Goal: Information Seeking & Learning: Learn about a topic

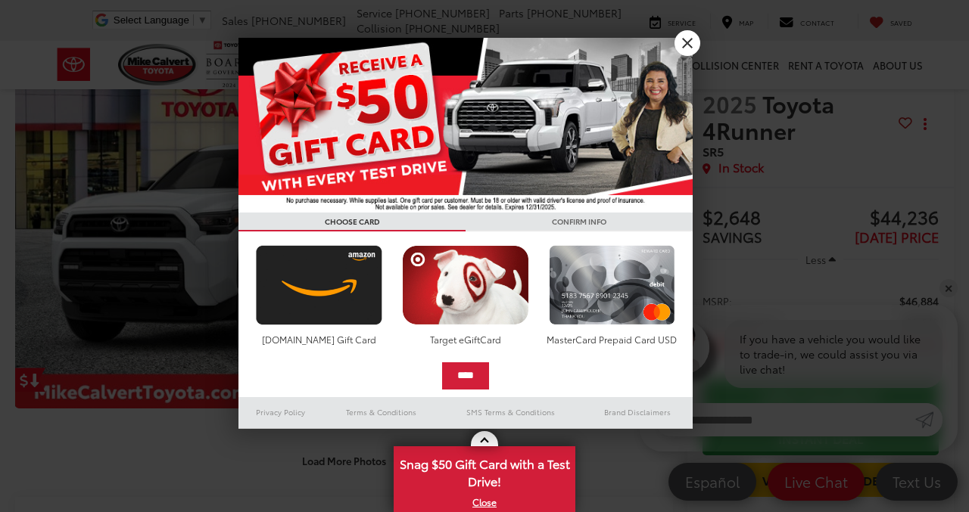
scroll to position [29, 0]
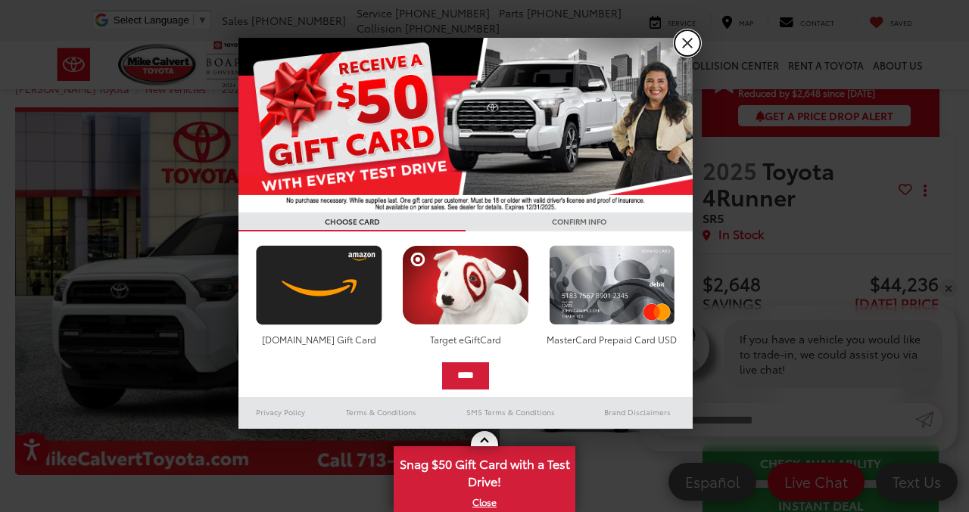
click at [688, 42] on link "X" at bounding box center [687, 43] width 26 height 26
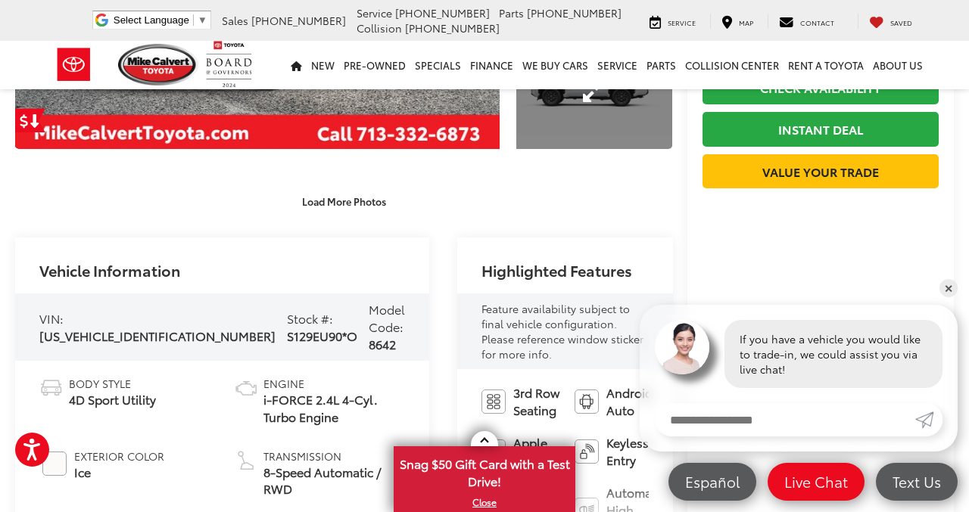
scroll to position [350, 0]
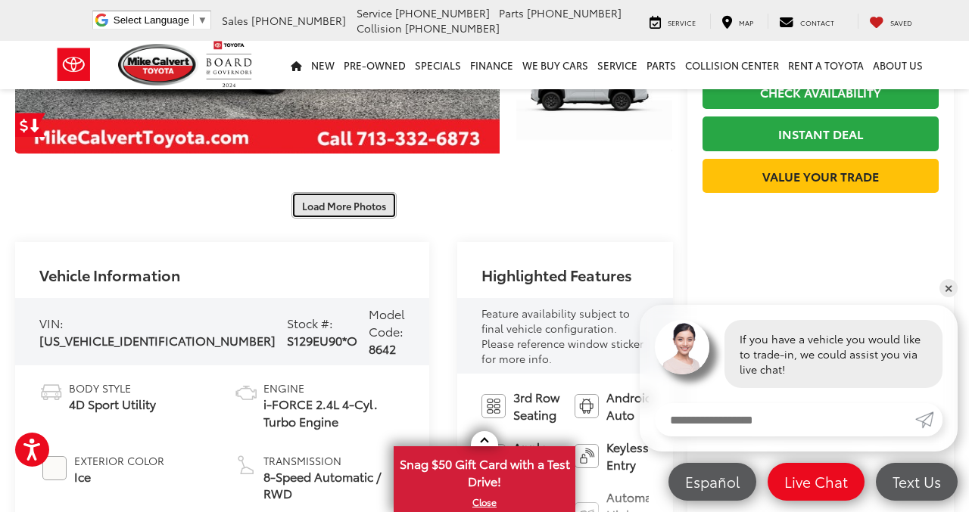
click at [322, 192] on button "Load More Photos" at bounding box center [343, 205] width 105 height 26
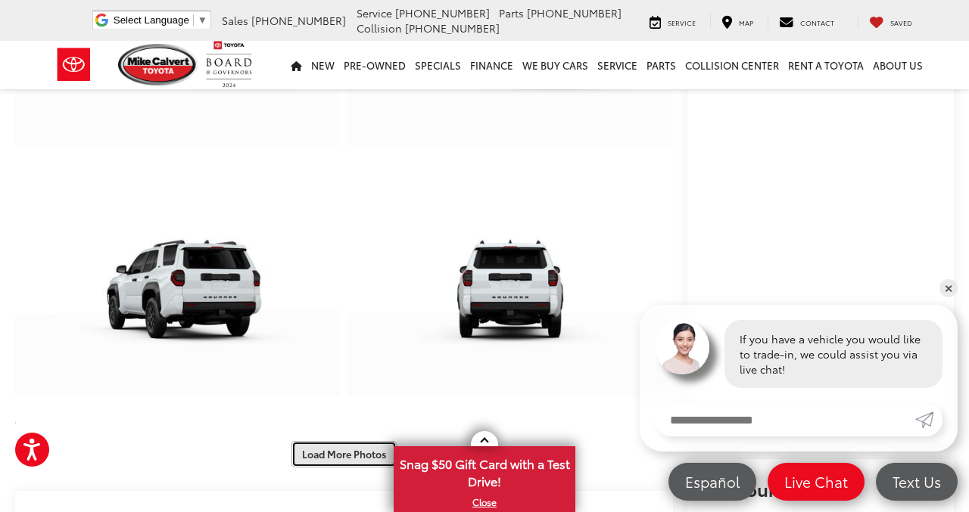
scroll to position [659, 0]
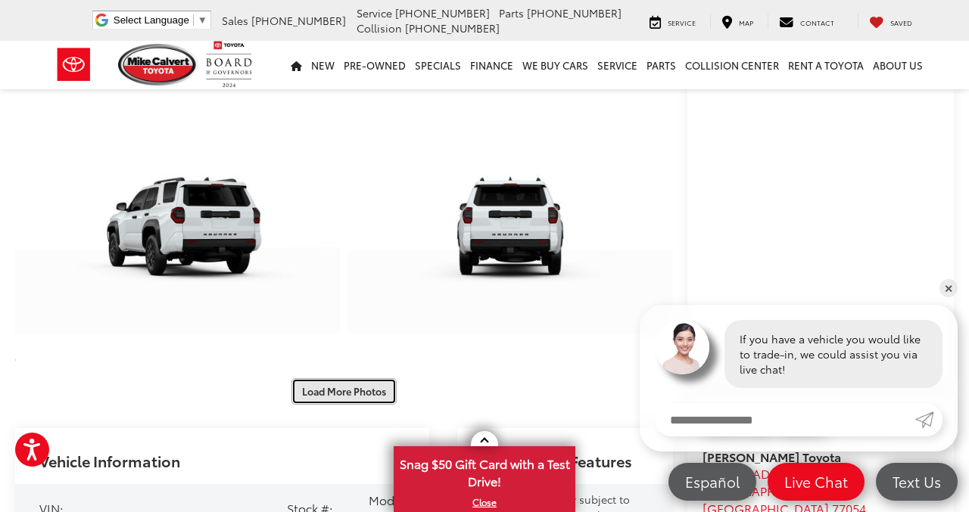
click at [325, 378] on button "Load More Photos" at bounding box center [343, 391] width 105 height 26
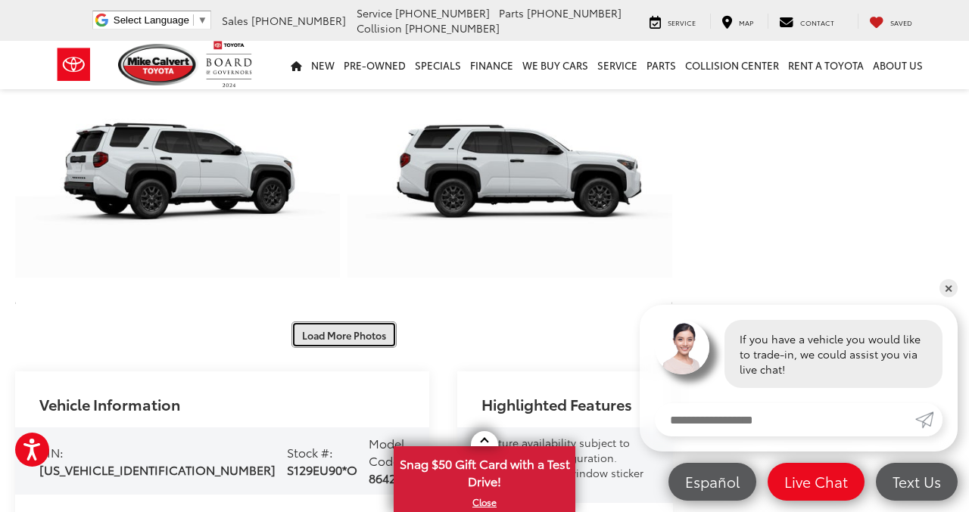
scroll to position [1303, 0]
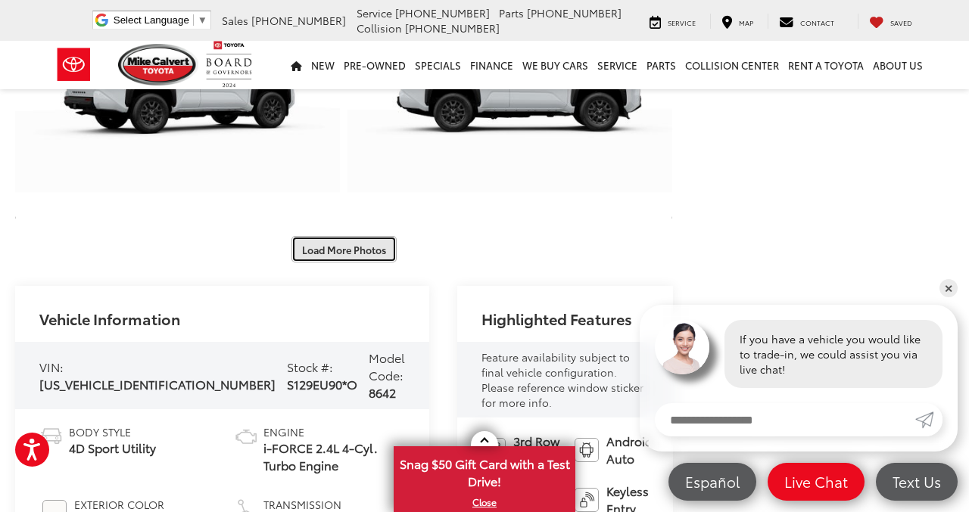
click at [328, 236] on button "Load More Photos" at bounding box center [343, 249] width 105 height 26
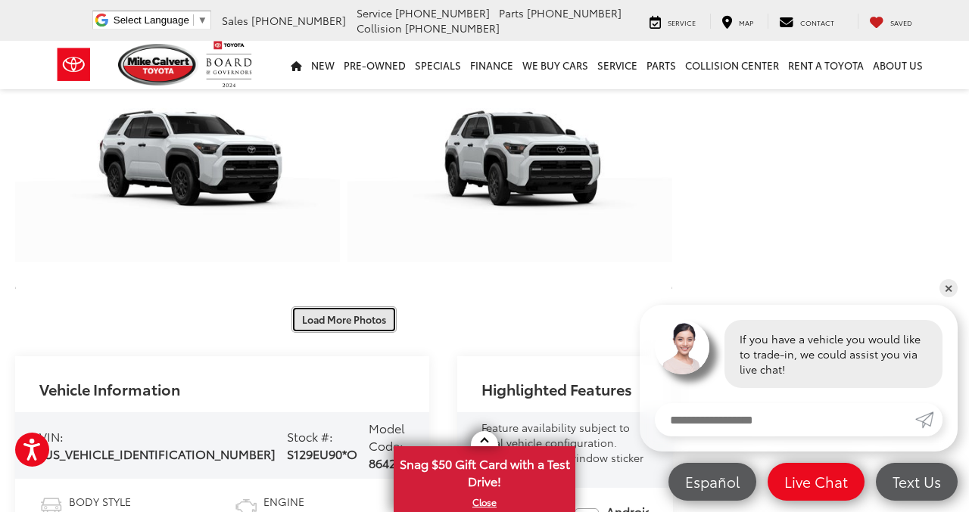
scroll to position [1742, 0]
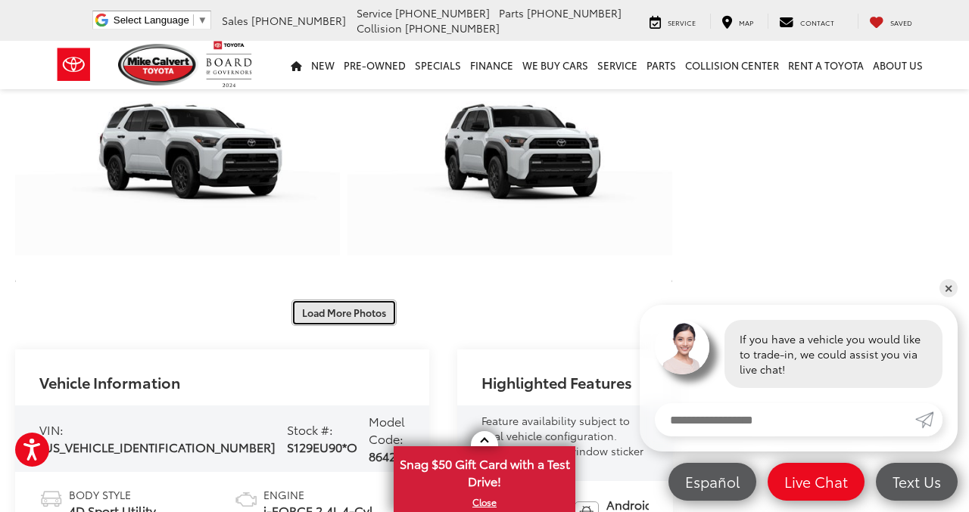
click at [297, 300] on button "Load More Photos" at bounding box center [343, 313] width 105 height 26
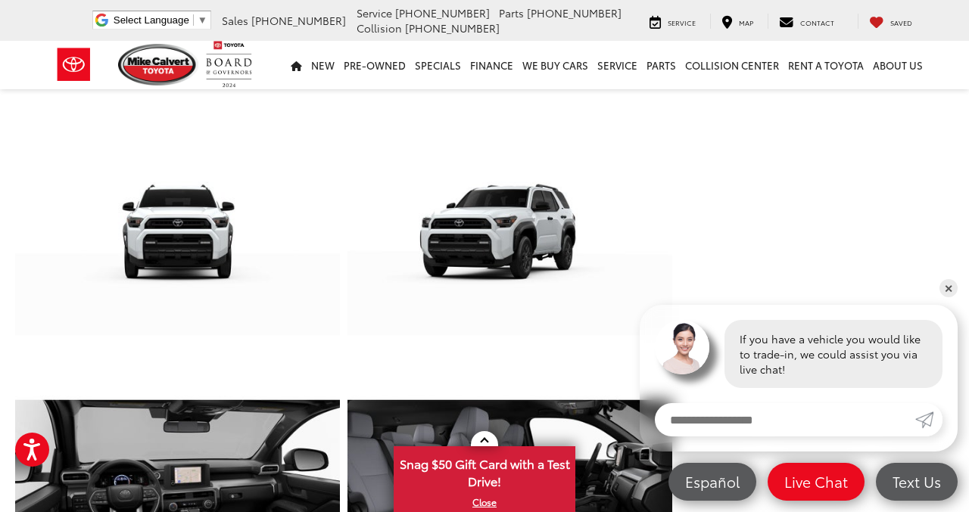
scroll to position [1933, 0]
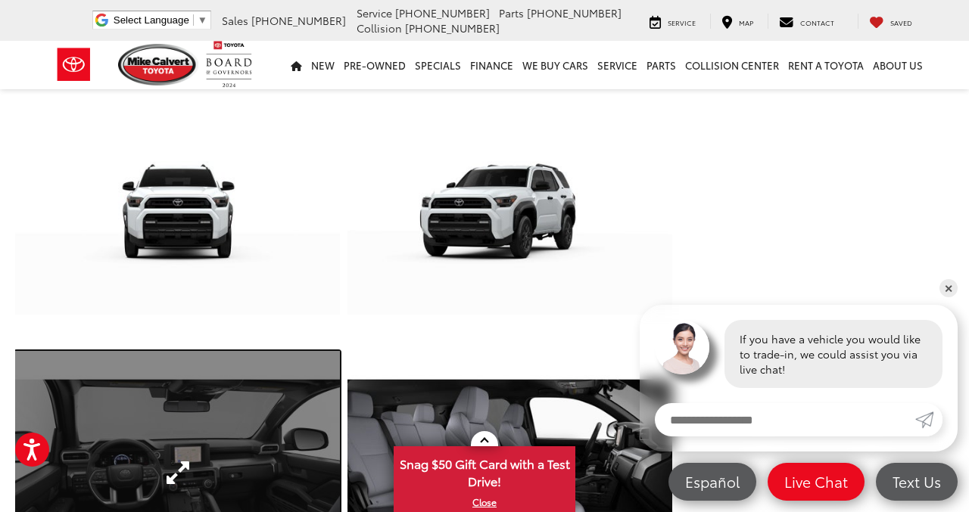
click at [161, 351] on link "Expand Photo 18" at bounding box center [177, 473] width 325 height 244
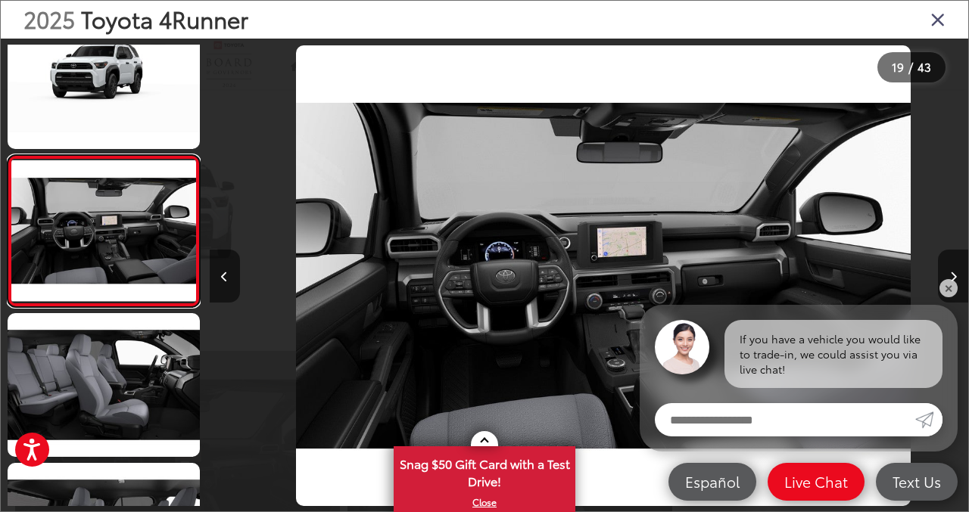
scroll to position [0, 13653]
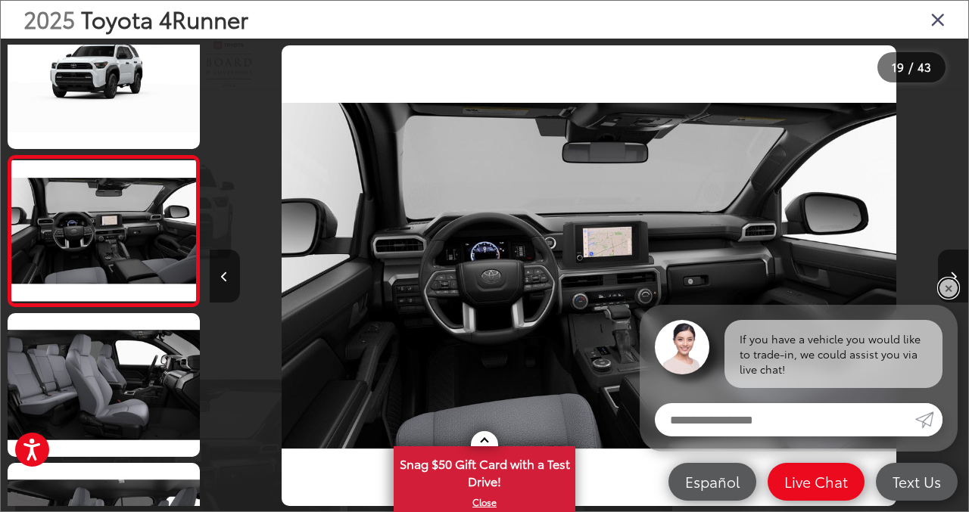
click at [948, 282] on link "✕" at bounding box center [948, 288] width 18 height 18
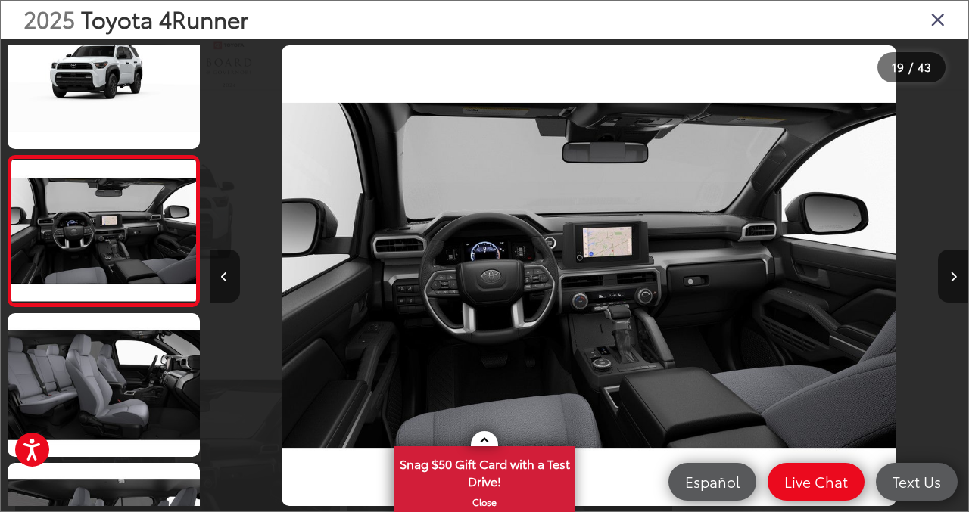
click at [948, 282] on button "Next image" at bounding box center [953, 276] width 30 height 53
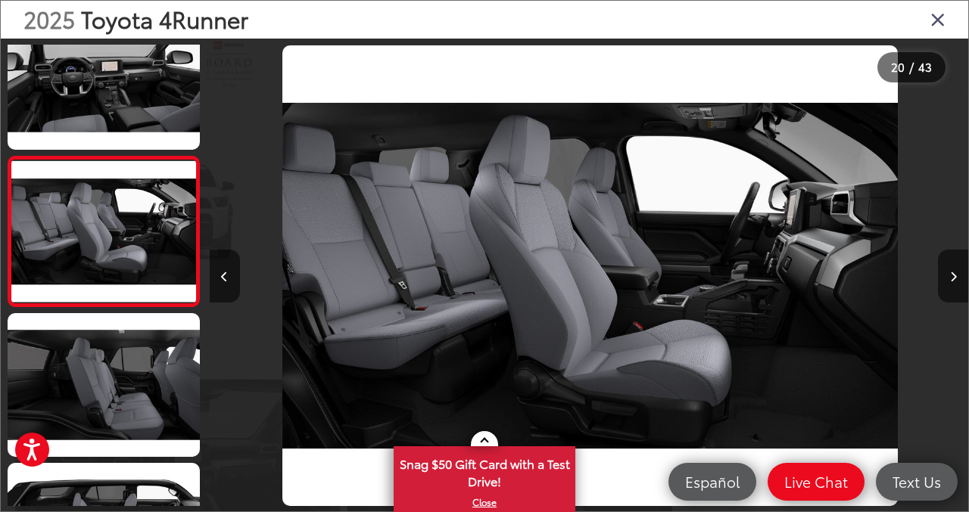
scroll to position [0, 14412]
click at [948, 282] on button "Next image" at bounding box center [953, 276] width 30 height 53
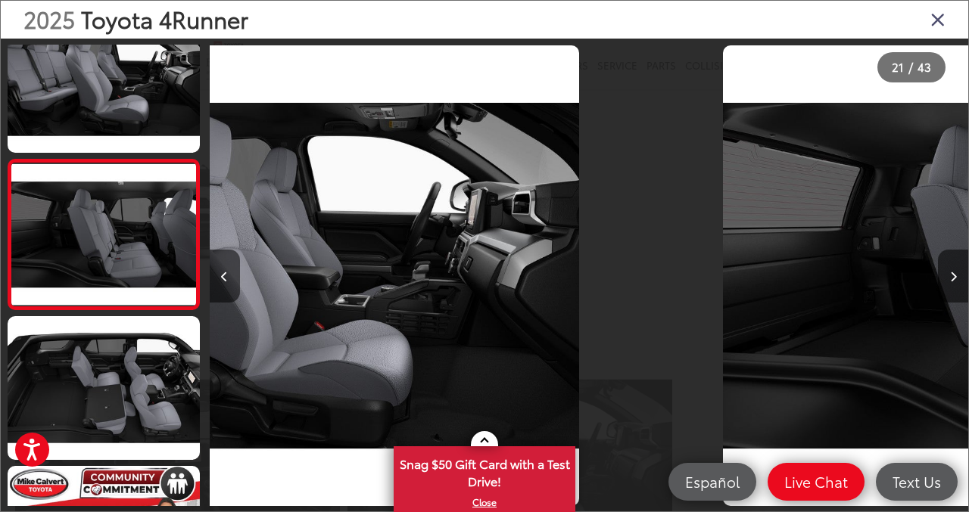
scroll to position [2889, 0]
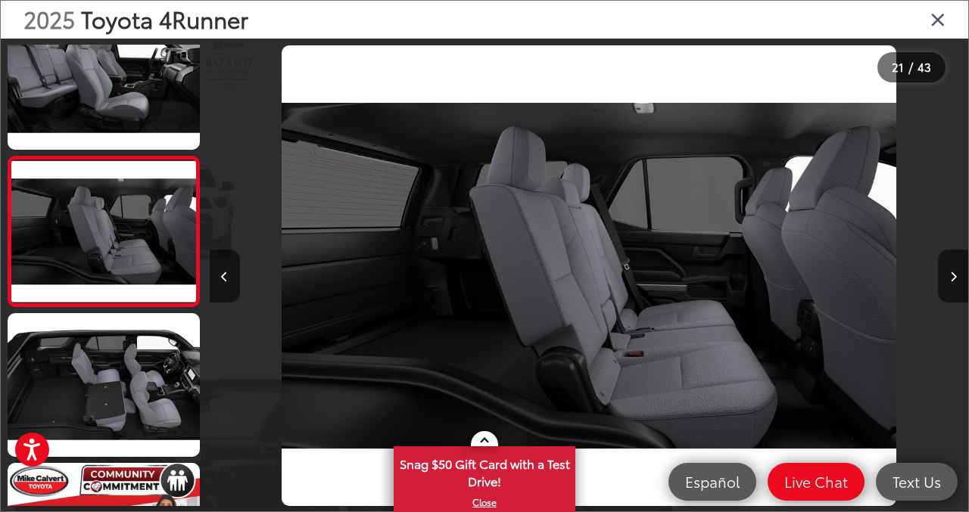
click at [948, 282] on button "Next image" at bounding box center [953, 276] width 30 height 53
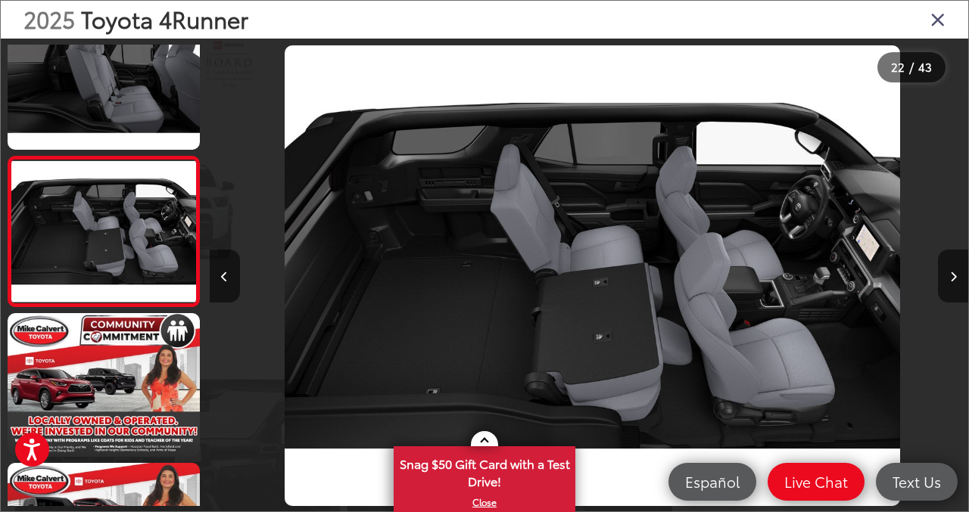
scroll to position [0, 15929]
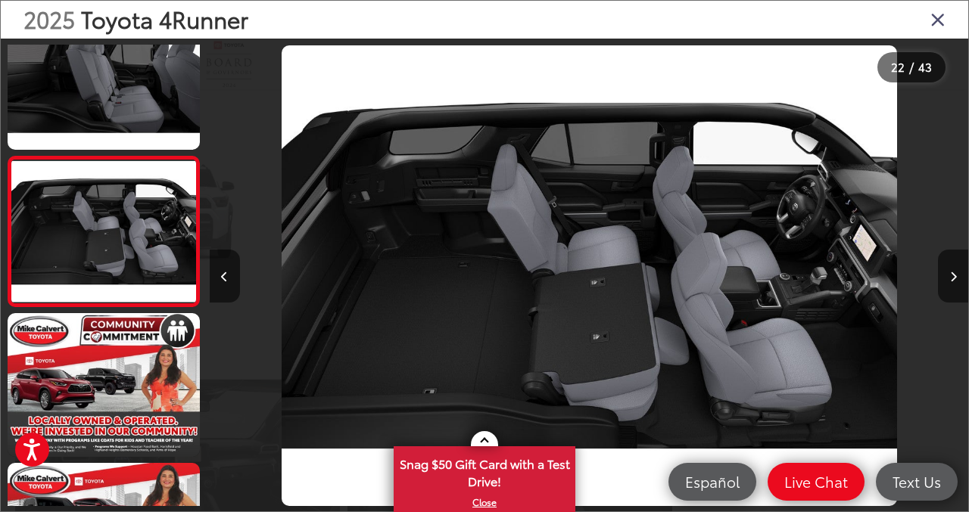
click at [948, 282] on button "Next image" at bounding box center [953, 276] width 30 height 53
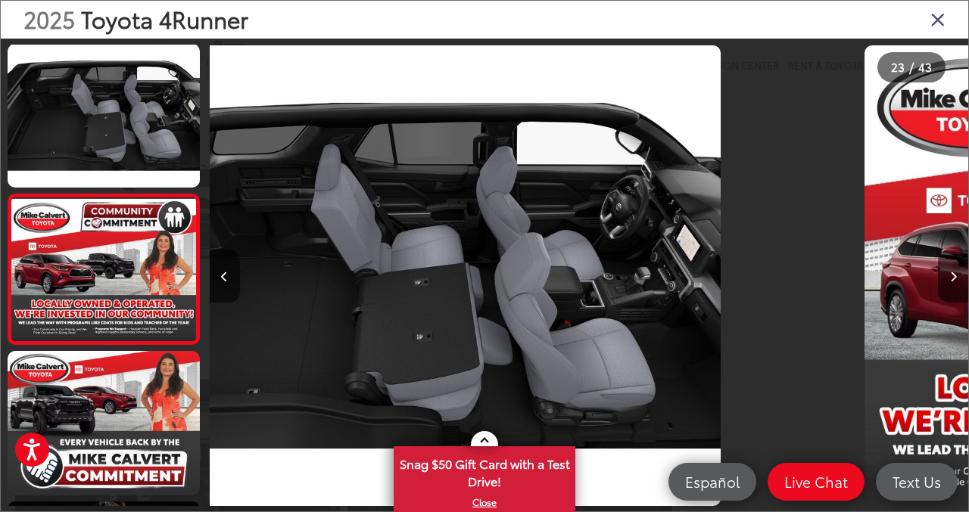
scroll to position [3189, 0]
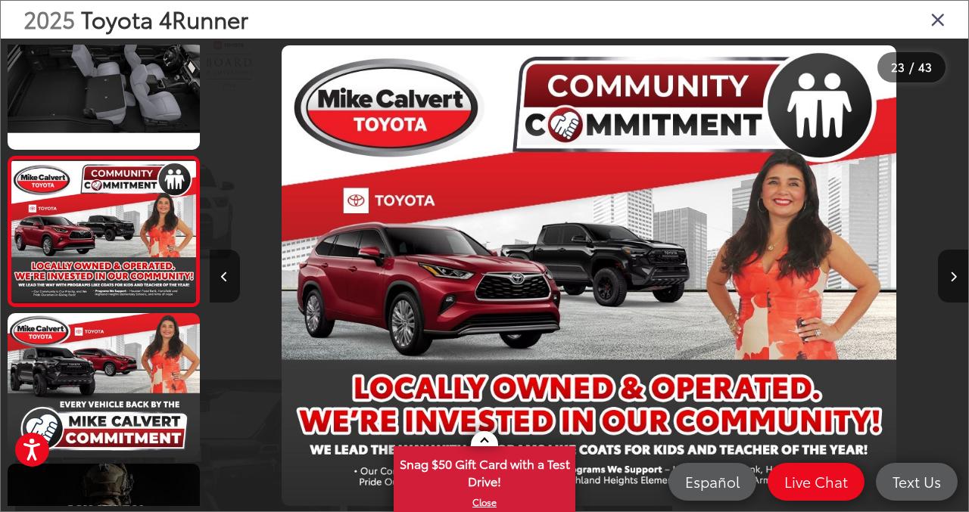
click at [948, 282] on button "Next image" at bounding box center [953, 276] width 30 height 53
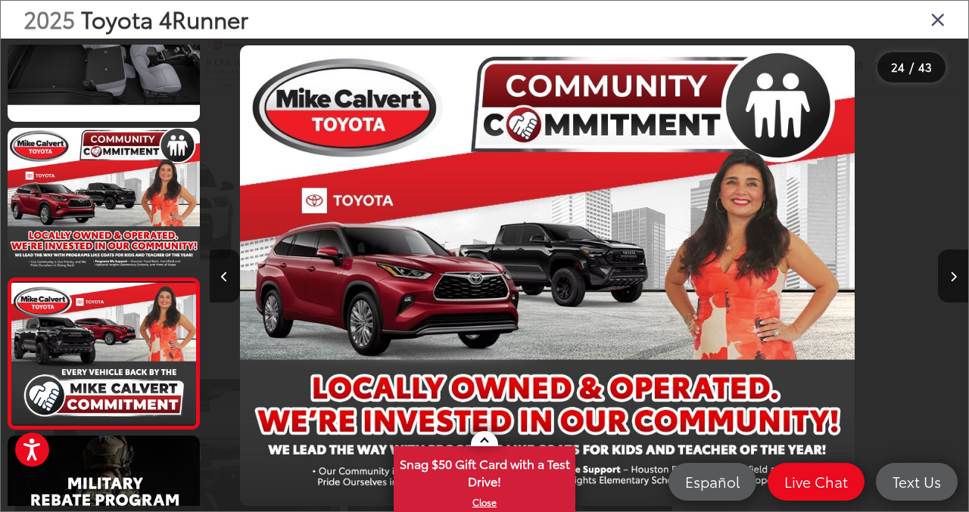
scroll to position [0, 0]
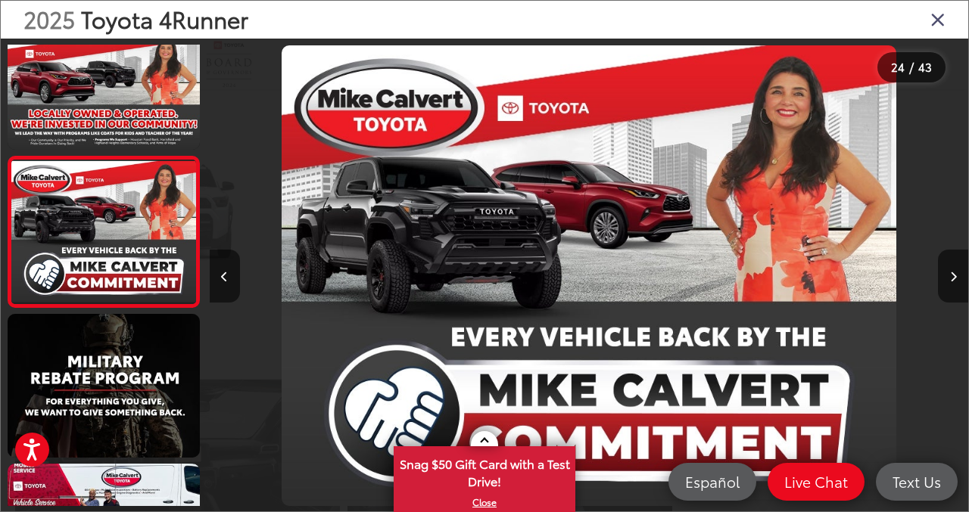
click at [948, 282] on button "Next image" at bounding box center [953, 276] width 30 height 53
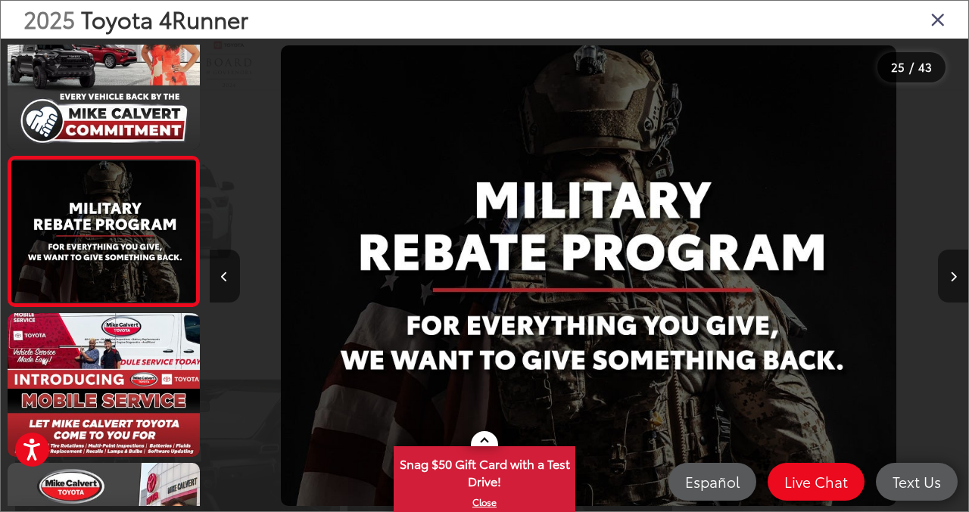
click at [948, 282] on button "Next image" at bounding box center [953, 276] width 30 height 53
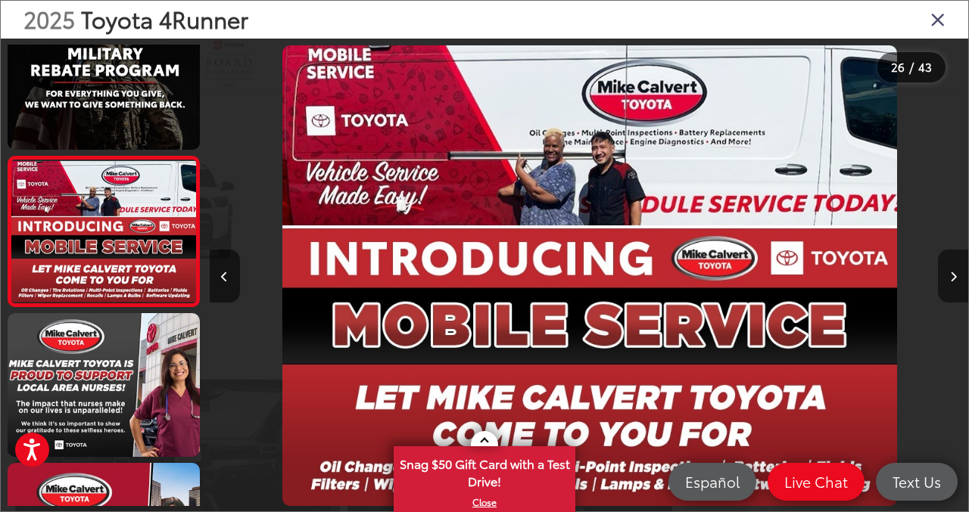
click at [948, 282] on button "Next image" at bounding box center [953, 276] width 30 height 53
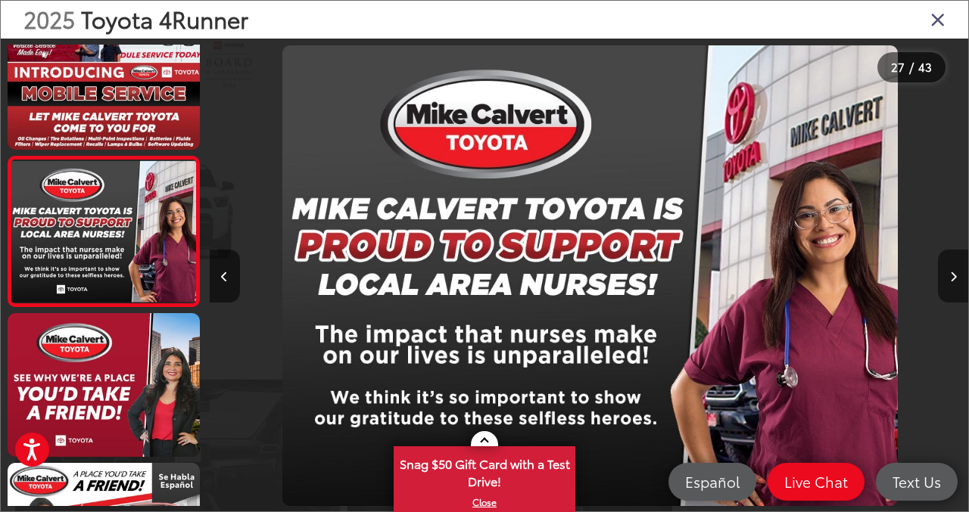
click at [948, 282] on button "Next image" at bounding box center [953, 276] width 30 height 53
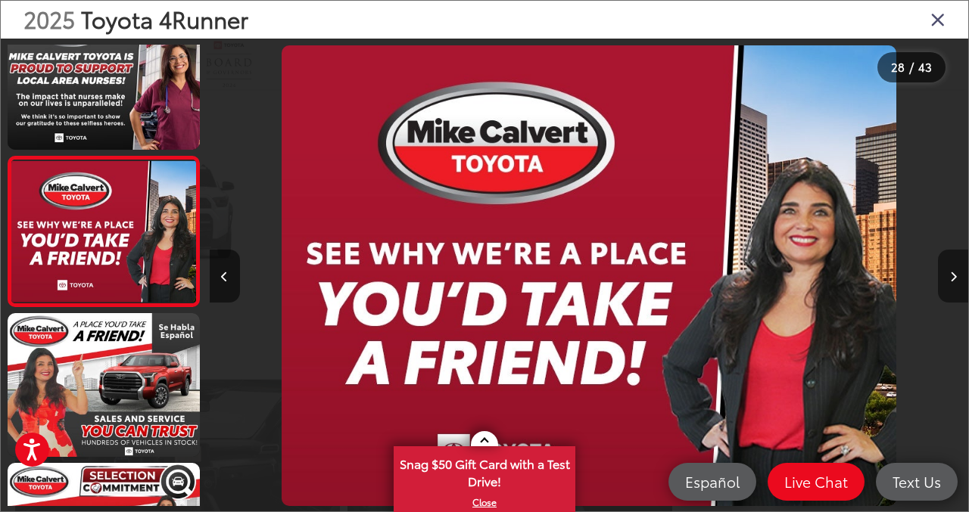
click at [948, 282] on button "Next image" at bounding box center [953, 276] width 30 height 53
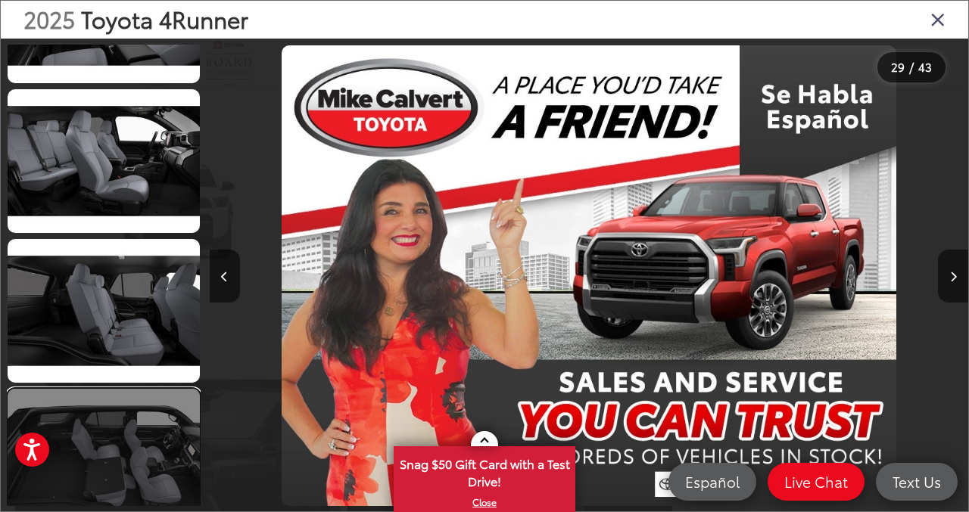
click at [123, 468] on link at bounding box center [104, 461] width 192 height 144
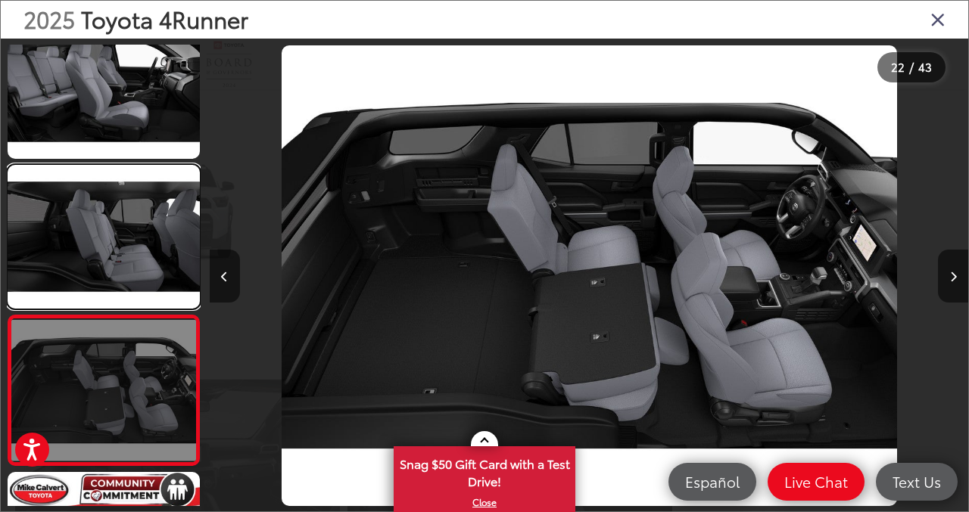
click at [144, 220] on link at bounding box center [104, 237] width 192 height 144
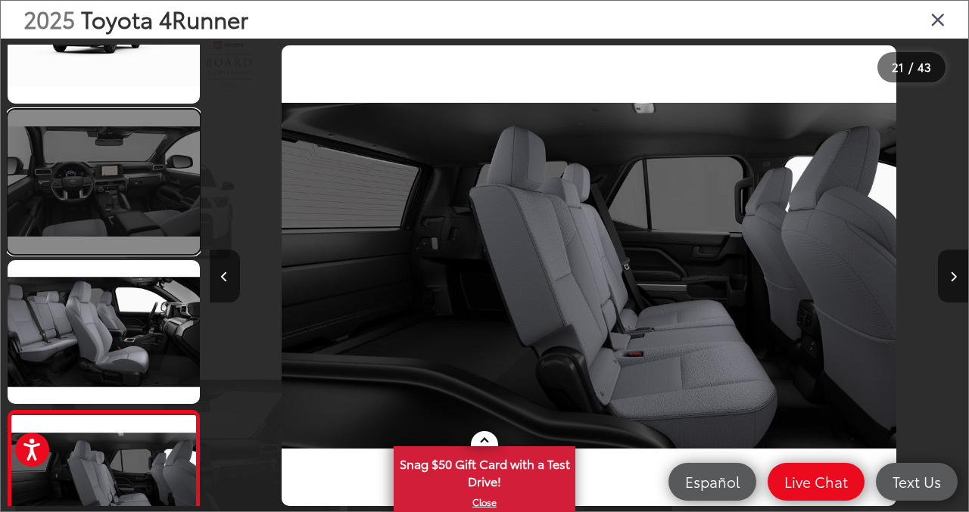
click at [132, 191] on link at bounding box center [104, 182] width 192 height 144
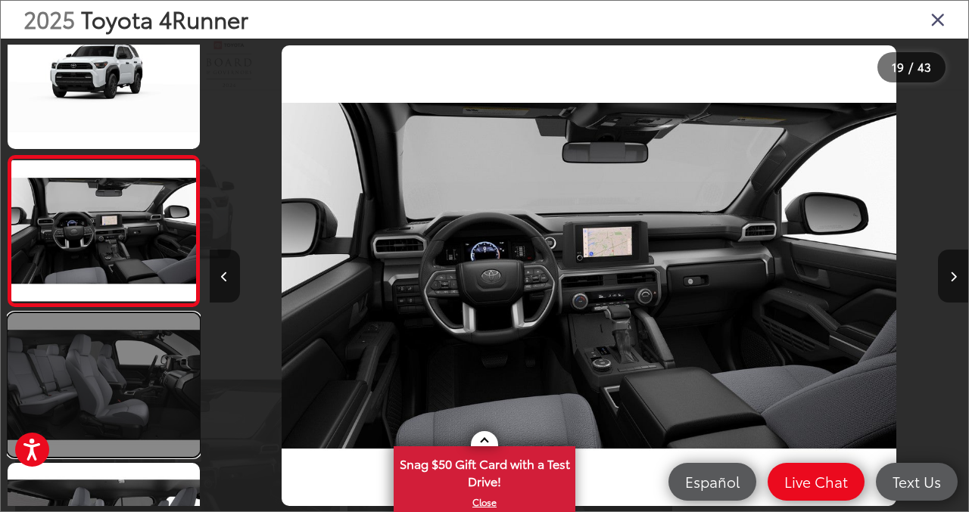
click at [138, 384] on link at bounding box center [104, 385] width 192 height 144
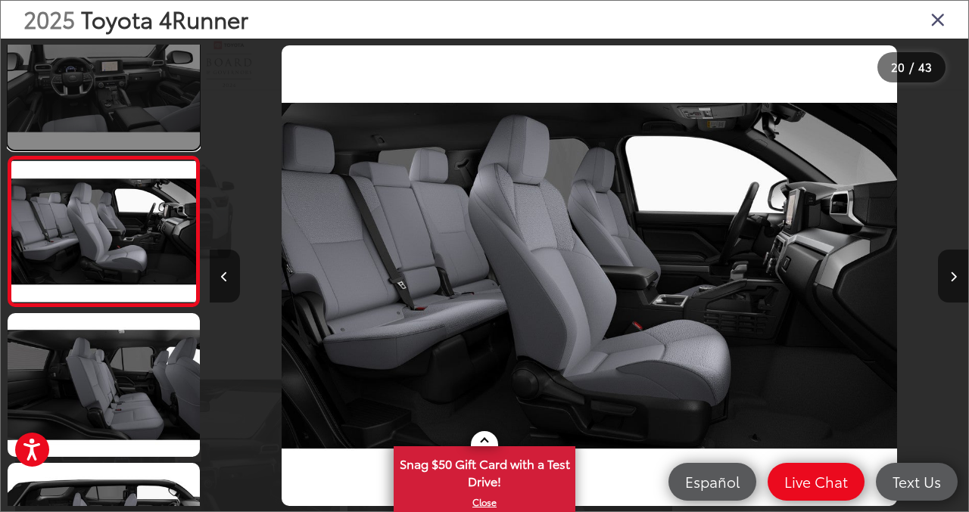
click at [167, 87] on link at bounding box center [104, 77] width 192 height 144
